Goal: Book appointment/travel/reservation

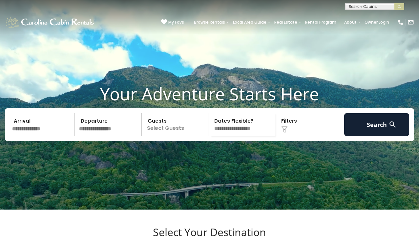
click at [365, 7] on input "text" at bounding box center [374, 8] width 57 height 7
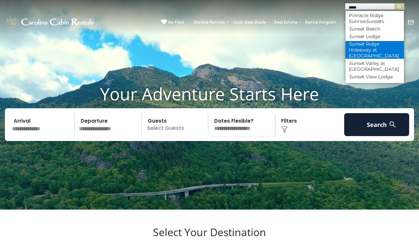
type input "*****"
click at [370, 45] on li "Sunse t Ridge Hideaway at [GEOGRAPHIC_DATA]" at bounding box center [375, 50] width 58 height 18
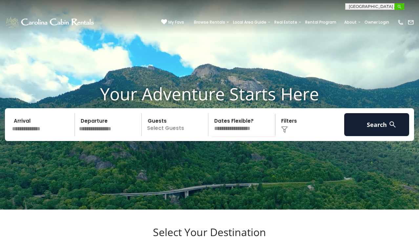
click at [400, 5] on img "submit" at bounding box center [399, 6] width 5 height 5
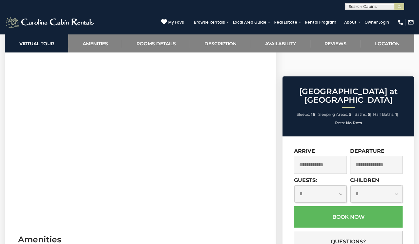
scroll to position [309, 0]
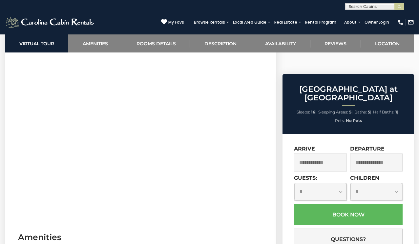
click at [321, 154] on input "text" at bounding box center [320, 163] width 52 height 18
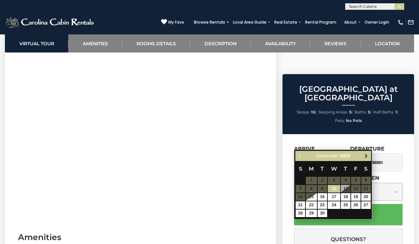
click at [364, 152] on link "Next" at bounding box center [366, 156] width 8 height 8
